Goal: Navigation & Orientation: Find specific page/section

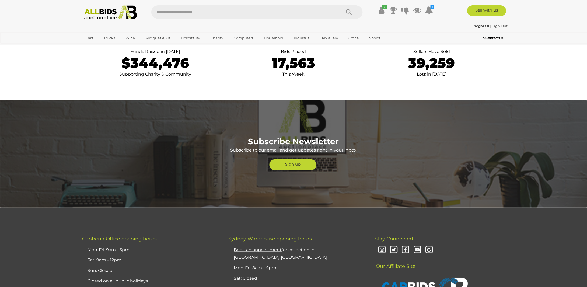
scroll to position [1239, 0]
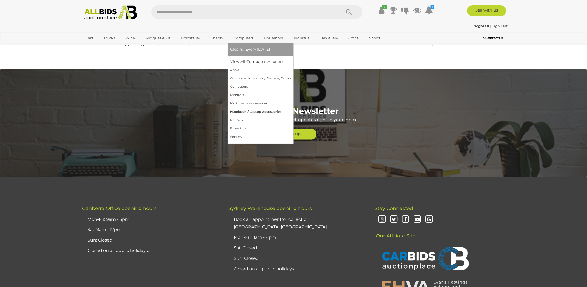
click at [246, 113] on link "Notebook / Laptop Accessories" at bounding box center [260, 112] width 61 height 8
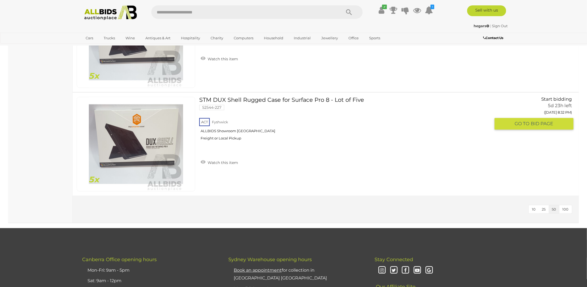
scroll to position [612, 0]
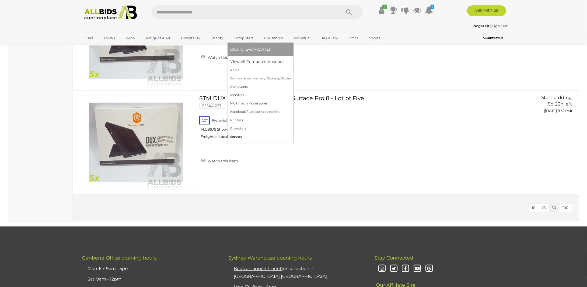
click at [241, 135] on link "Servers" at bounding box center [260, 137] width 61 height 8
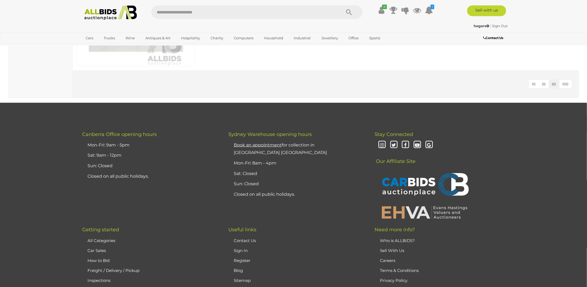
scroll to position [1454, 0]
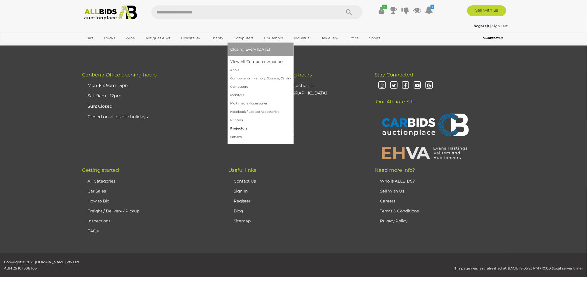
click at [245, 128] on link "Projectors" at bounding box center [260, 128] width 61 height 8
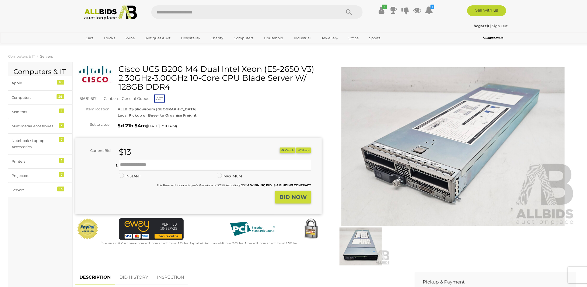
click at [369, 250] on img at bounding box center [360, 247] width 59 height 38
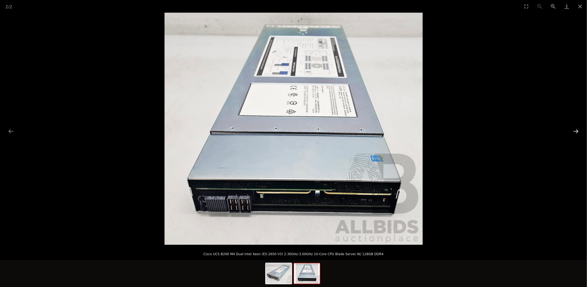
click at [575, 132] on button "Next slide" at bounding box center [575, 131] width 11 height 11
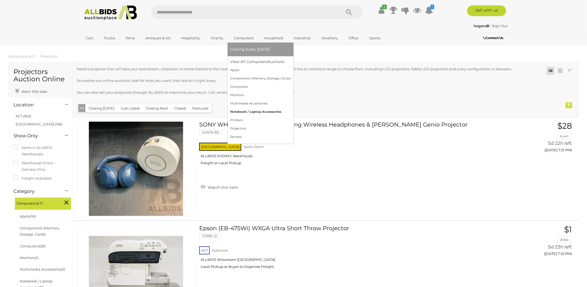
click at [247, 111] on link "Notebook / Laptop Accessories" at bounding box center [260, 112] width 61 height 8
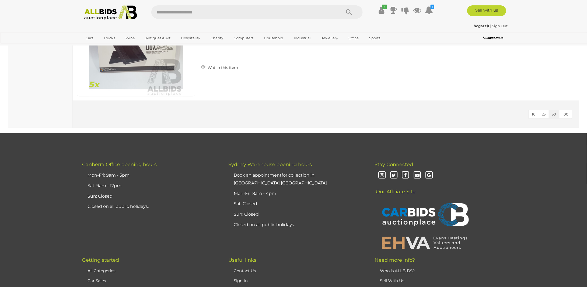
scroll to position [706, 0]
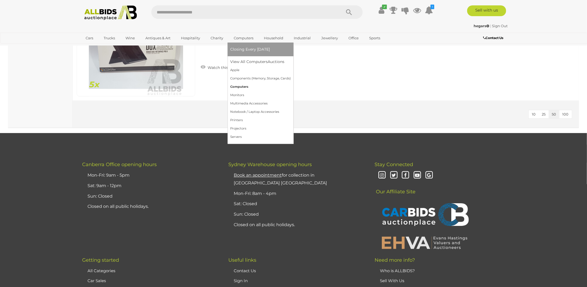
click at [239, 85] on link "Computers" at bounding box center [260, 87] width 61 height 8
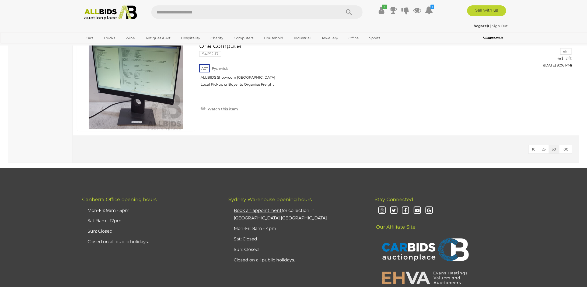
scroll to position [2896, 0]
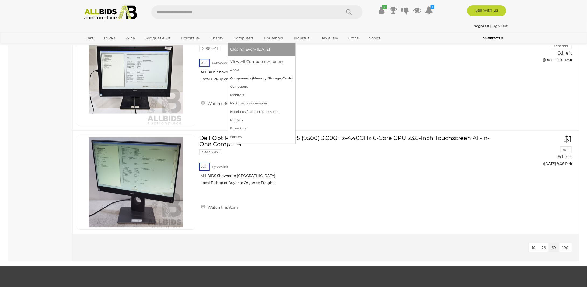
click at [249, 77] on link "Components (Memory, Storage, Cards)" at bounding box center [261, 78] width 62 height 8
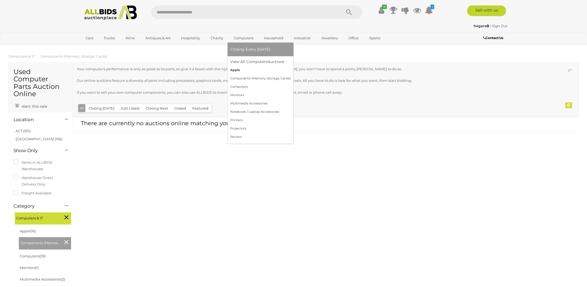
click at [247, 68] on link "Apple" at bounding box center [260, 70] width 61 height 8
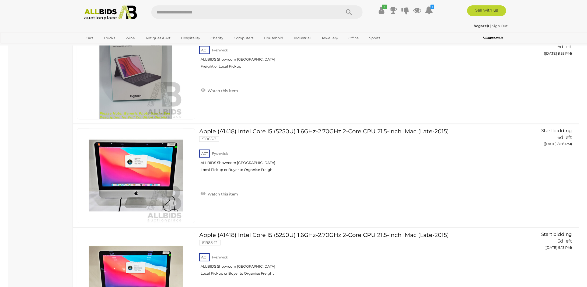
scroll to position [1677, 0]
